Goal: Find specific page/section: Find specific page/section

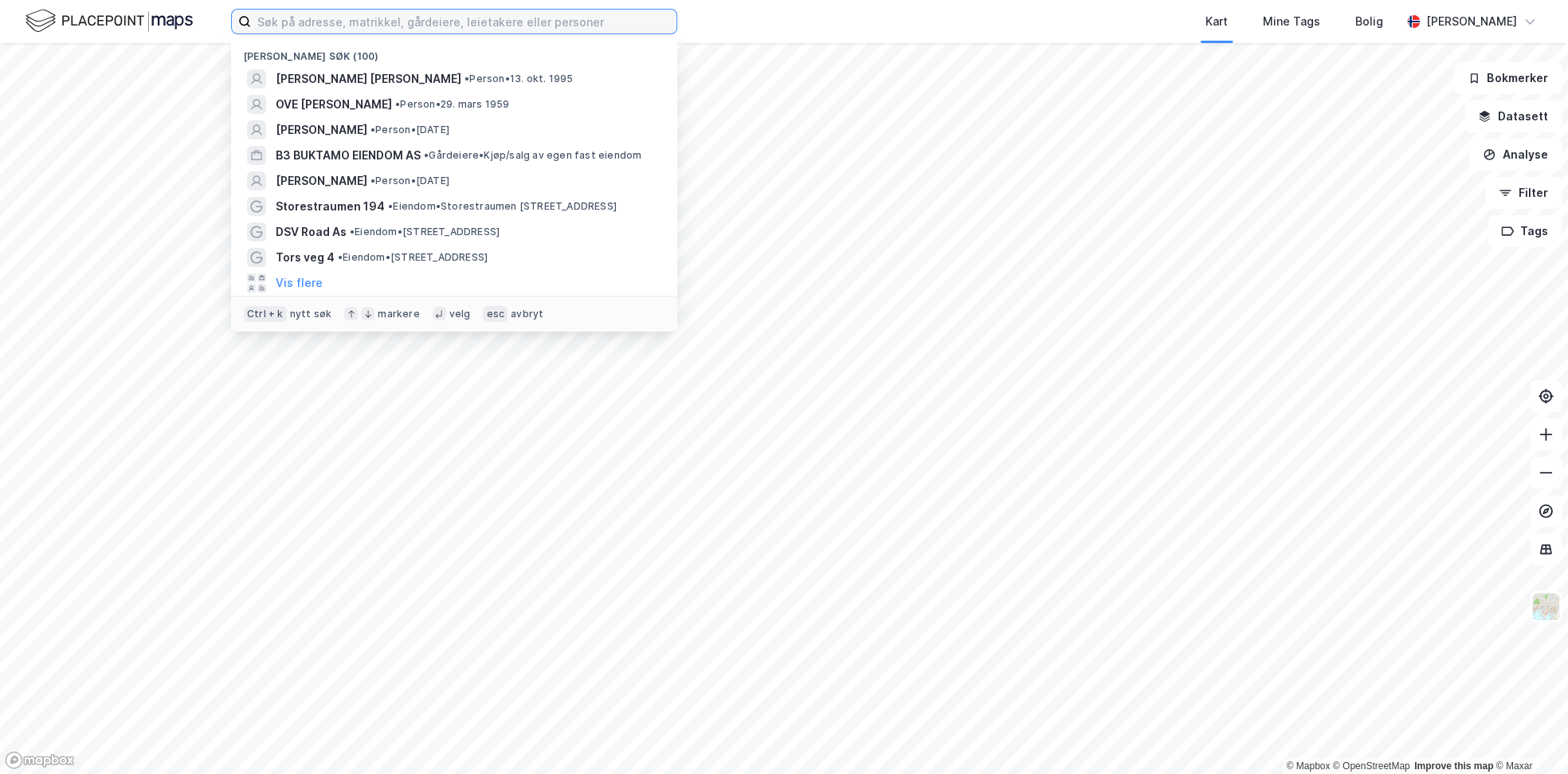
click at [504, 27] on input at bounding box center [463, 21] width 425 height 24
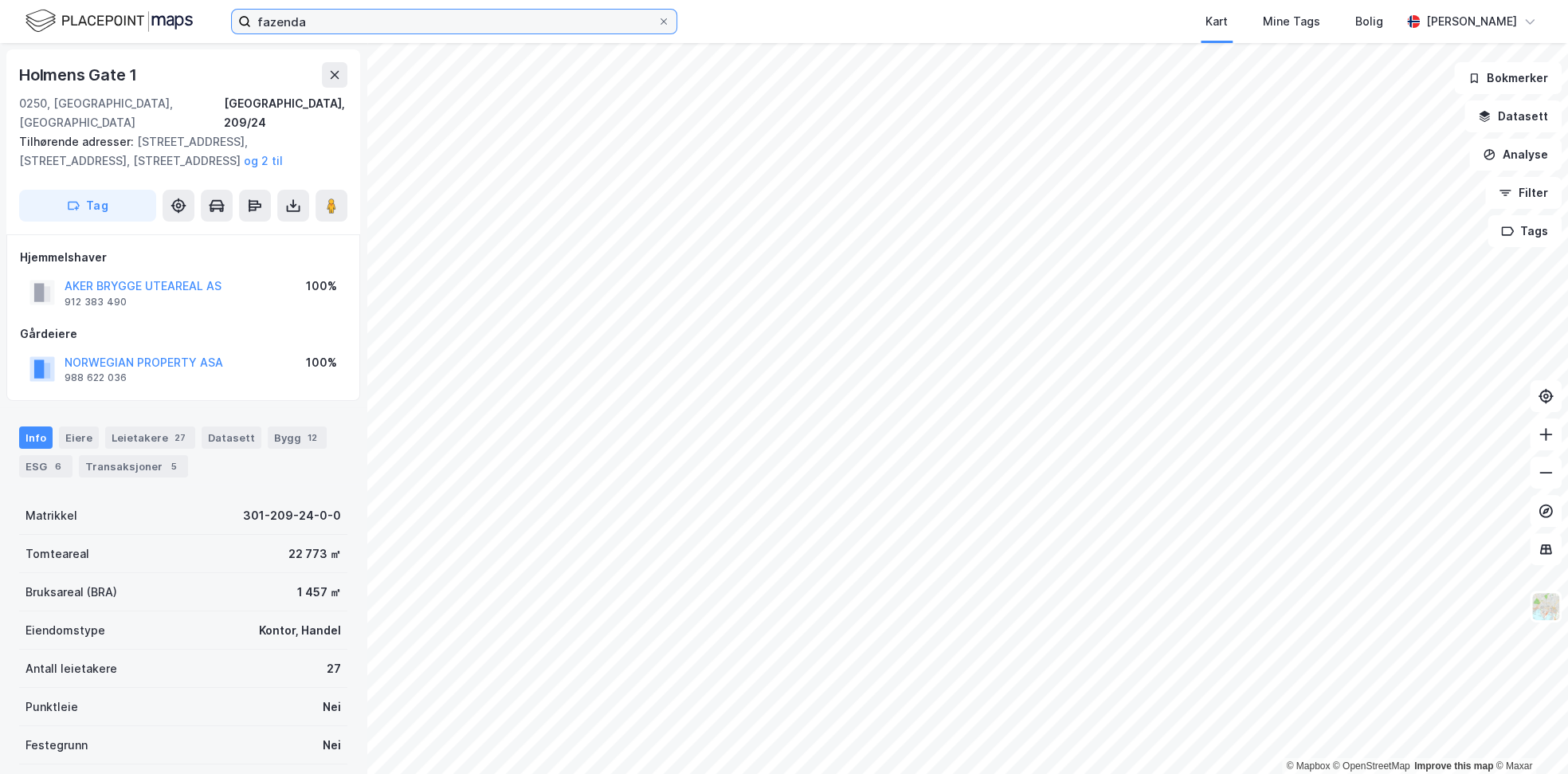
click at [427, 18] on input "fazenda" at bounding box center [454, 21] width 406 height 24
type input "f"
click at [797, 21] on div "Kart Mine Tags Bolig" at bounding box center [1077, 21] width 647 height 43
click at [579, 20] on input at bounding box center [463, 21] width 425 height 24
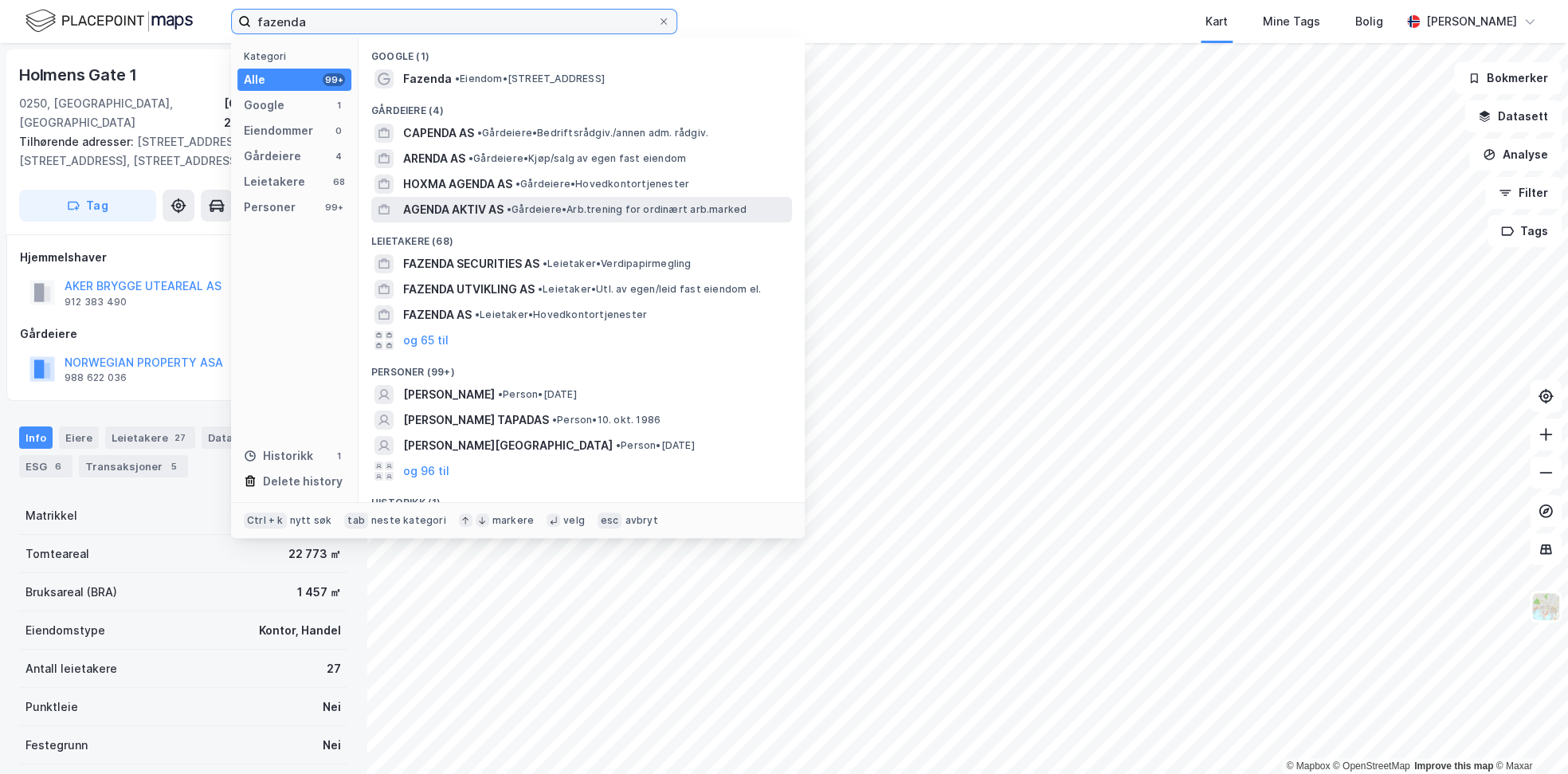
scroll to position [35, 0]
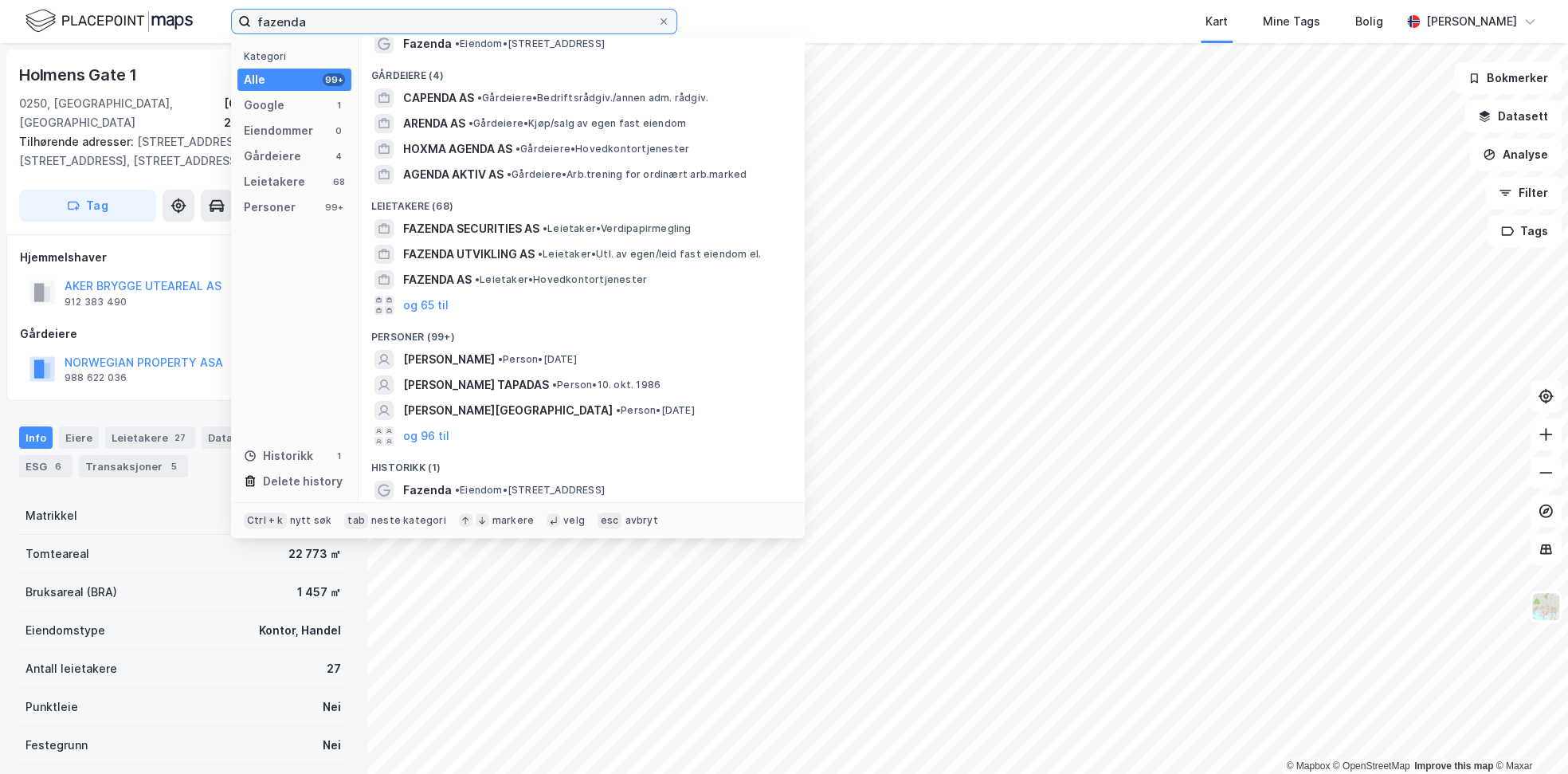
type input "fazenda"
